Goal: Information Seeking & Learning: Learn about a topic

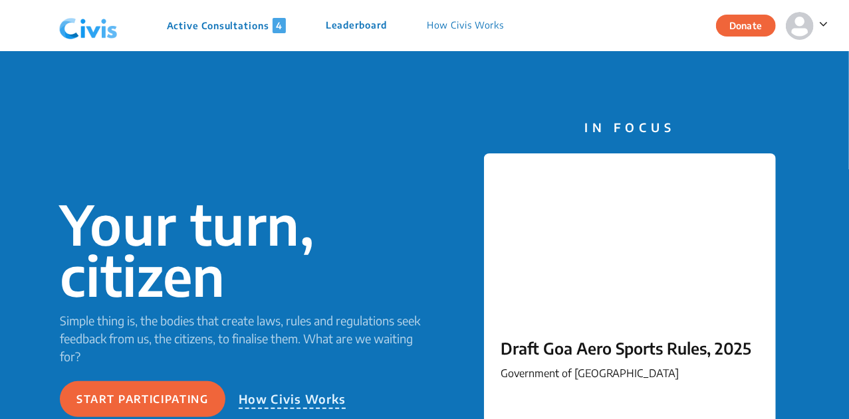
click at [249, 27] on p "Active Consultations 4" at bounding box center [226, 25] width 119 height 15
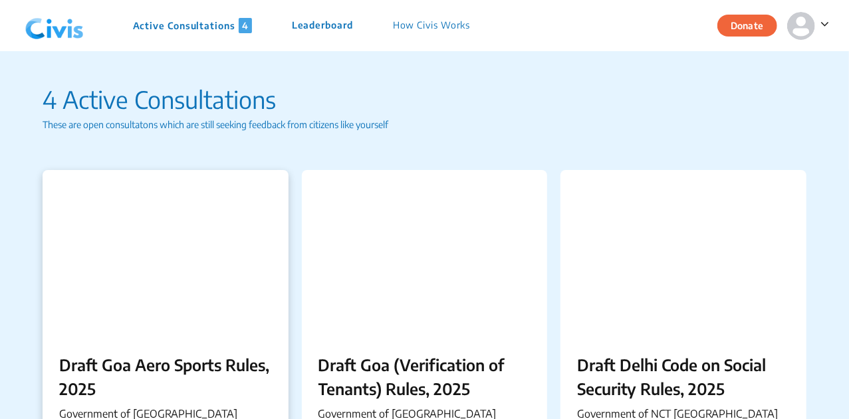
click at [170, 239] on div at bounding box center [166, 253] width 246 height 166
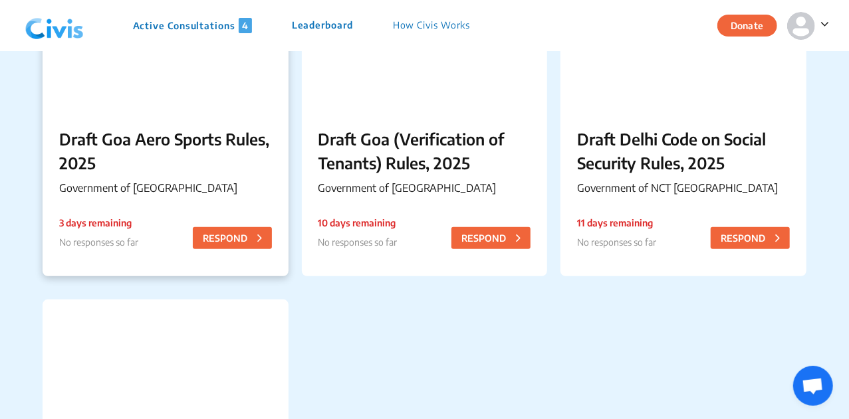
scroll to position [227, 0]
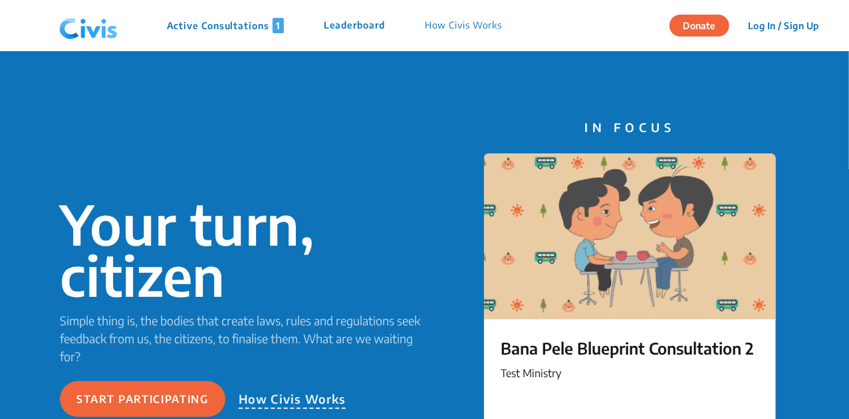
click at [207, 31] on p "Active Consultations 1" at bounding box center [225, 25] width 117 height 15
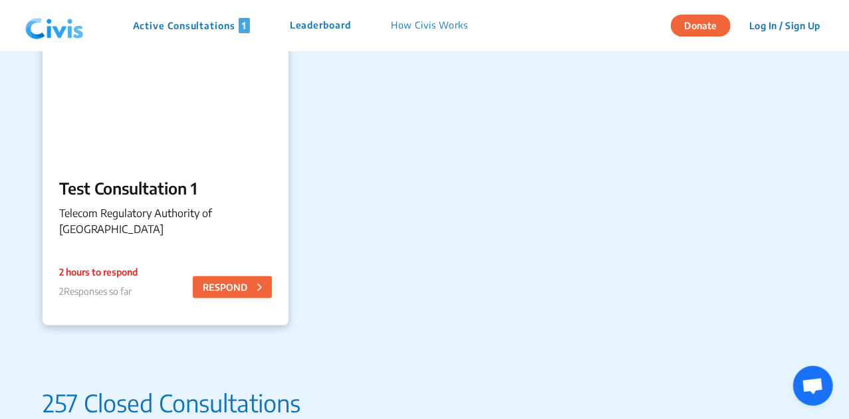
scroll to position [177, 0]
click at [212, 204] on div "Test Consultation 1 Telecom Regulatory Authority of India 2 hours to respond 2 …" at bounding box center [166, 209] width 246 height 100
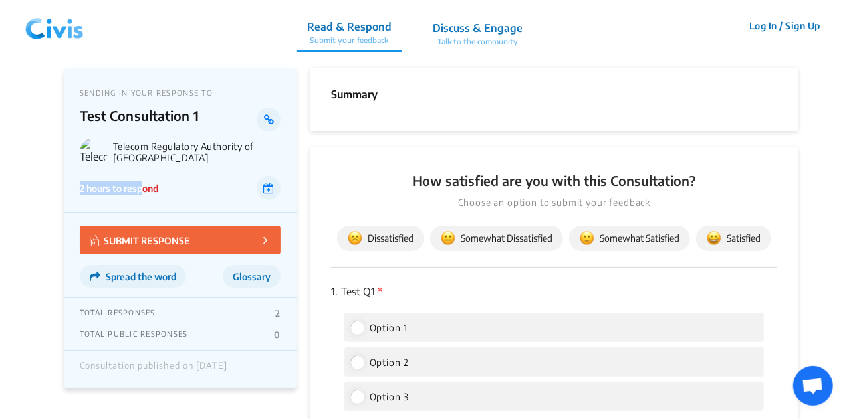
drag, startPoint x: 81, startPoint y: 190, endPoint x: 144, endPoint y: 187, distance: 62.6
click at [144, 187] on p "2 hours to respond" at bounding box center [119, 188] width 78 height 14
drag, startPoint x: 80, startPoint y: 191, endPoint x: 128, endPoint y: 187, distance: 48.0
click at [128, 187] on p "2 hours to respond" at bounding box center [119, 188] width 78 height 14
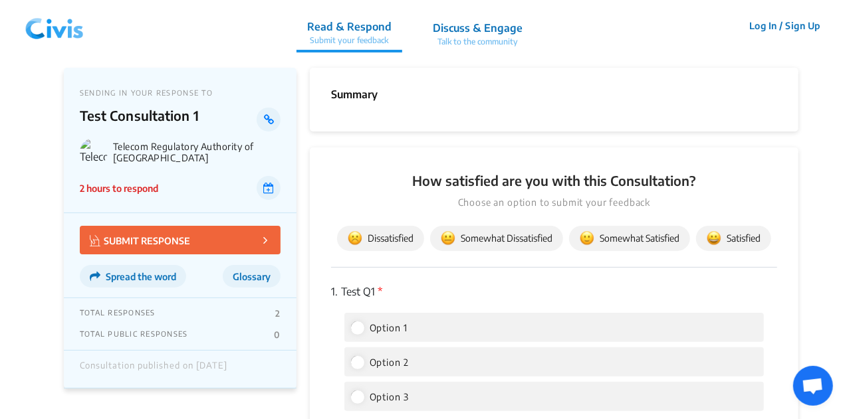
click at [142, 192] on p "2 hours to respond" at bounding box center [119, 188] width 78 height 14
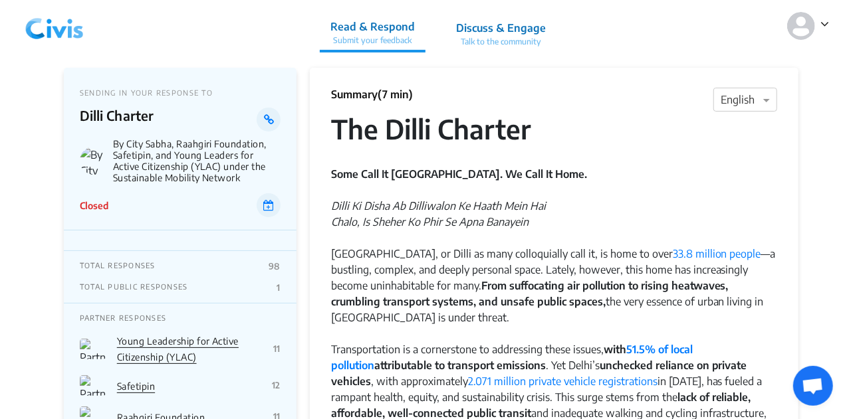
click at [409, 165] on div "Some Call It [GEOGRAPHIC_DATA]. We Call It Home." at bounding box center [554, 174] width 446 height 48
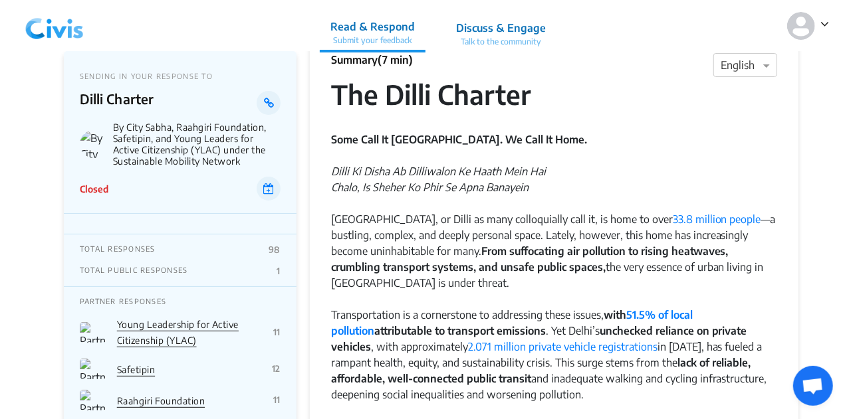
scroll to position [35, 0]
drag, startPoint x: 116, startPoint y: 128, endPoint x: 80, endPoint y: 147, distance: 41.0
click at [80, 147] on div "By City Sabha, Raahgiri Foundation, Safetipin, and Young Leaders for Active Cit…" at bounding box center [180, 144] width 201 height 45
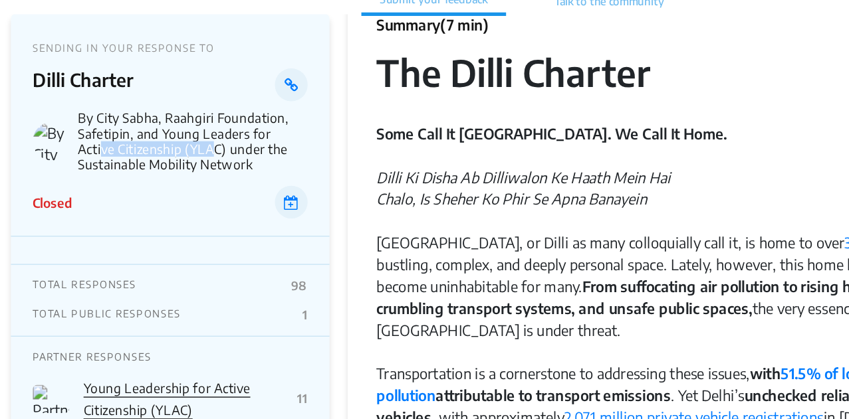
drag, startPoint x: 129, startPoint y: 148, endPoint x: 217, endPoint y: 153, distance: 87.9
click at [217, 153] on p "By City Sabha, Raahgiri Foundation, Safetipin, and Young Leaders for Active Cit…" at bounding box center [196, 144] width 167 height 45
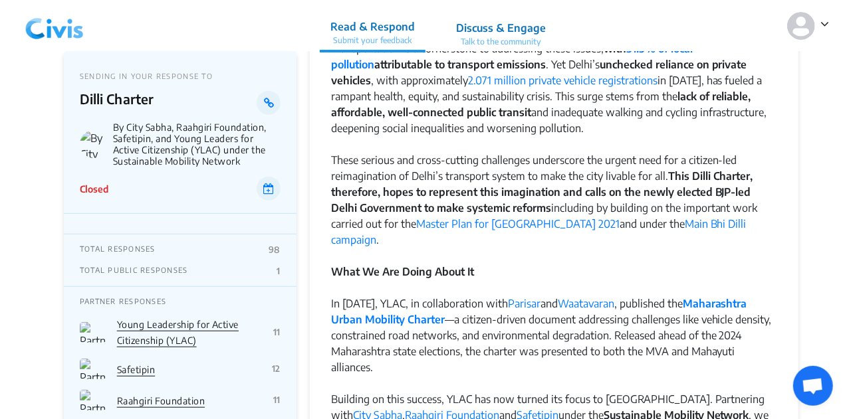
scroll to position [308, 0]
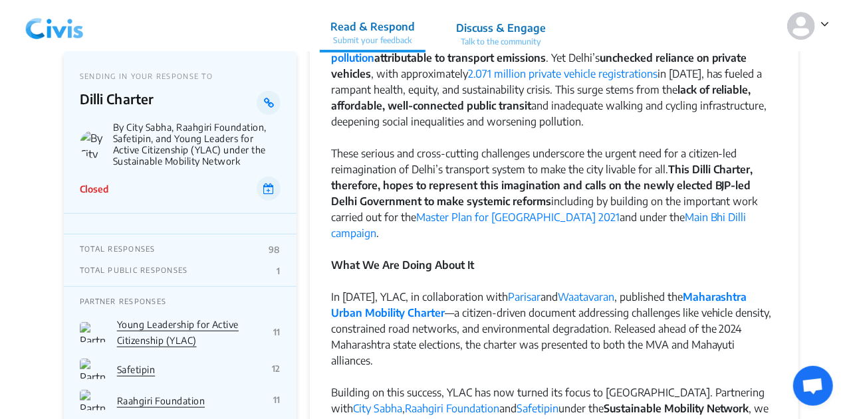
click at [166, 331] on div "Young Leadership for Active Citizenship (YLAC)" at bounding box center [195, 332] width 156 height 32
click at [135, 334] on div "Young Leadership for Active Citizenship (YLAC)" at bounding box center [195, 332] width 156 height 32
click at [135, 372] on link "Safetipin" at bounding box center [136, 369] width 38 height 11
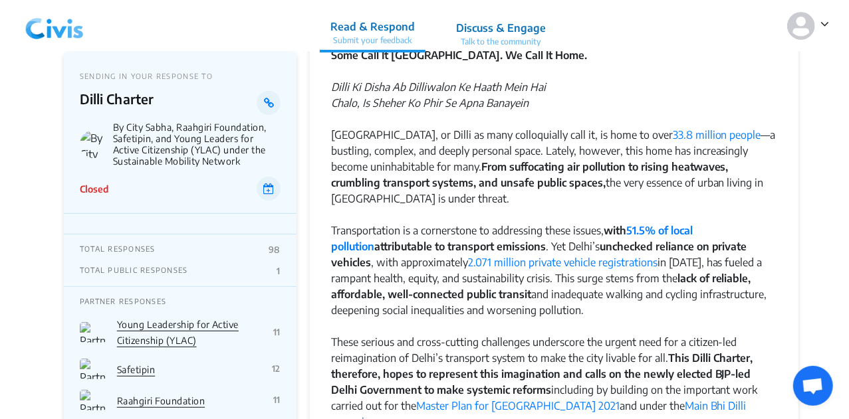
scroll to position [0, 0]
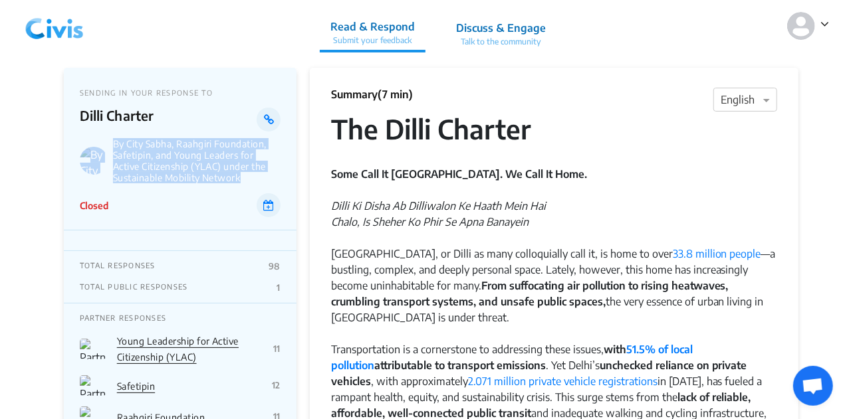
drag, startPoint x: 241, startPoint y: 179, endPoint x: 98, endPoint y: 151, distance: 144.9
click at [98, 151] on div "By City Sabha, Raahgiri Foundation, Safetipin, and Young Leaders for Active Cit…" at bounding box center [180, 160] width 201 height 45
click at [118, 140] on p "By City Sabha, Raahgiri Foundation, Safetipin, and Young Leaders for Active Cit…" at bounding box center [196, 160] width 167 height 45
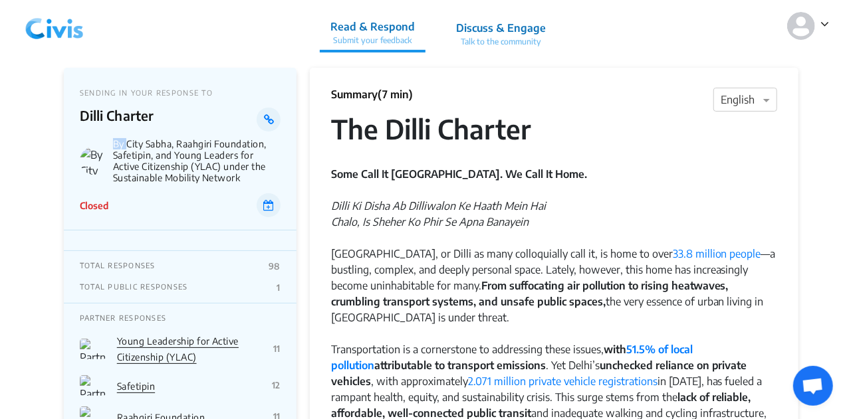
click at [118, 140] on p "By City Sabha, Raahgiri Foundation, Safetipin, and Young Leaders for Active Cit…" at bounding box center [196, 160] width 167 height 45
click at [98, 160] on img at bounding box center [94, 161] width 28 height 28
click at [153, 174] on p "By City Sabha, Raahgiri Foundation, Safetipin, and Young Leaders for Active Cit…" at bounding box center [196, 160] width 167 height 45
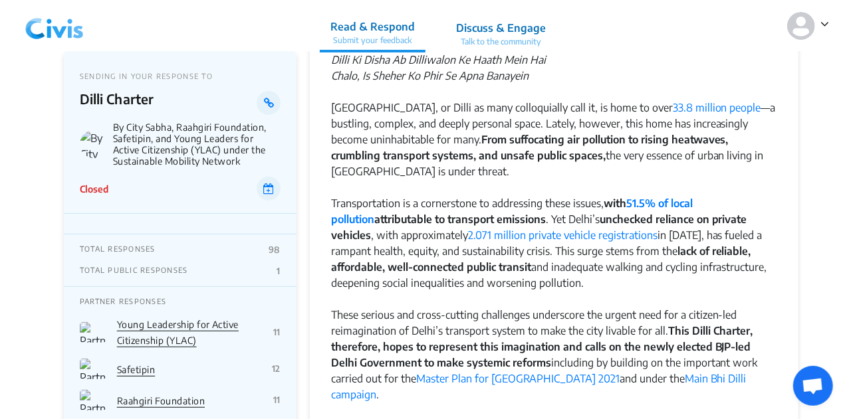
scroll to position [150, 0]
